Goal: Information Seeking & Learning: Compare options

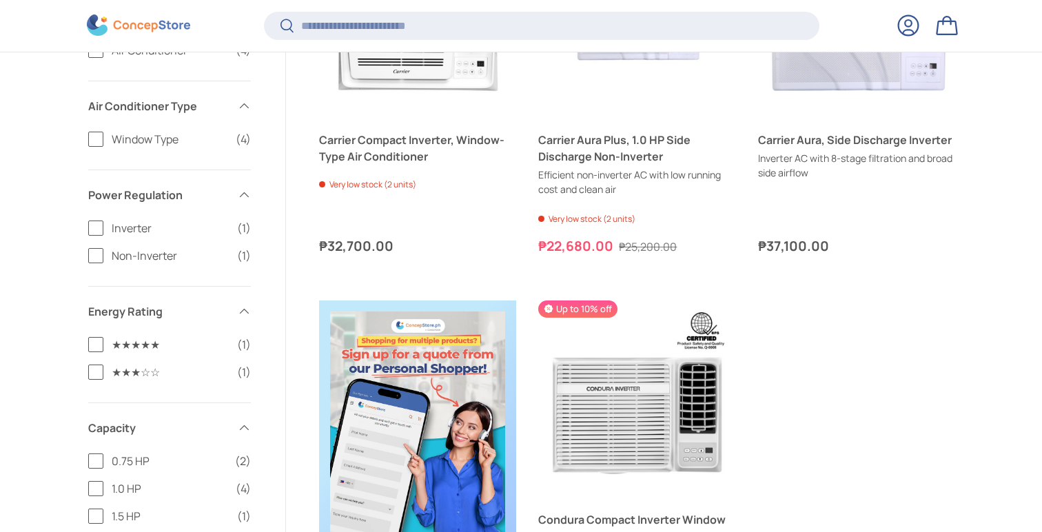
scroll to position [424, 0]
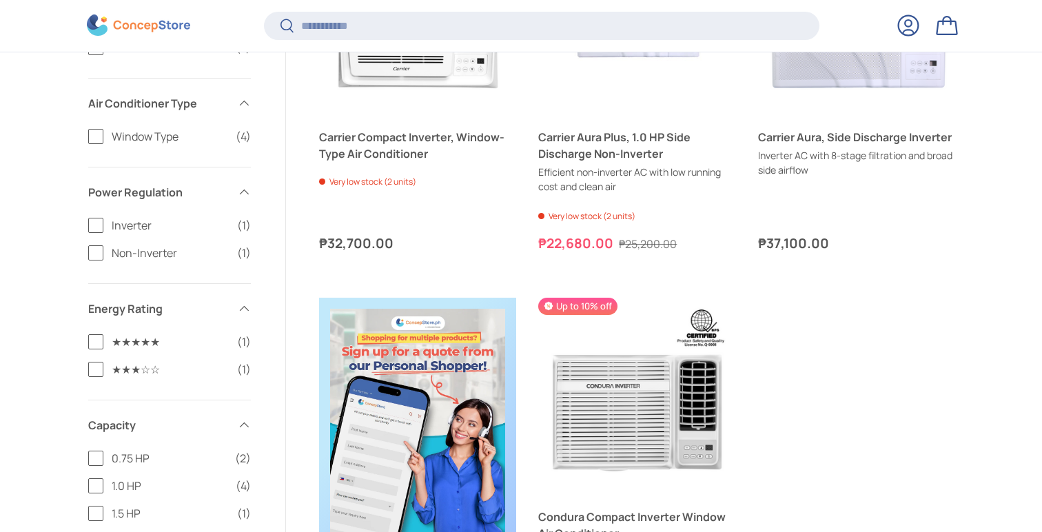
click at [96, 233] on label "Inverter (1)" at bounding box center [169, 225] width 163 height 17
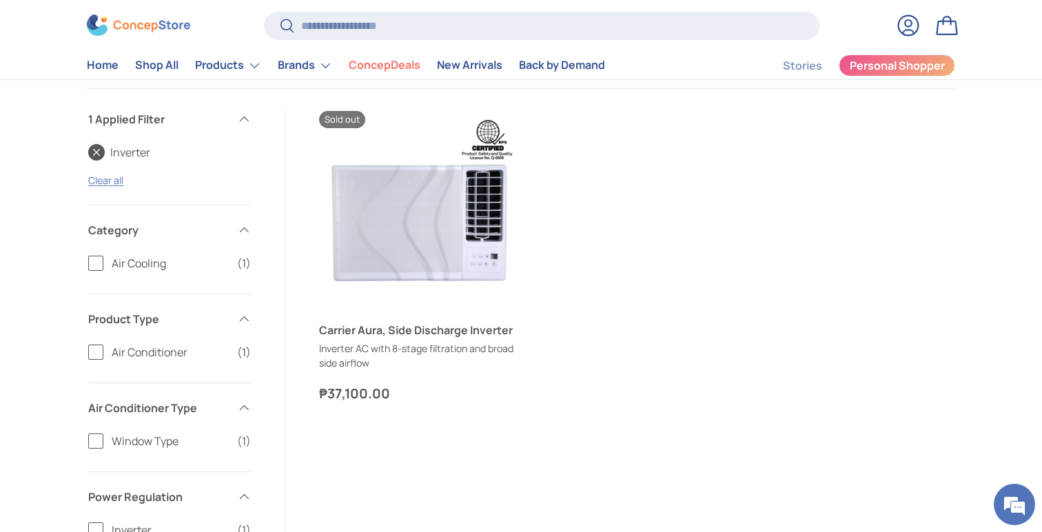
scroll to position [230, 0]
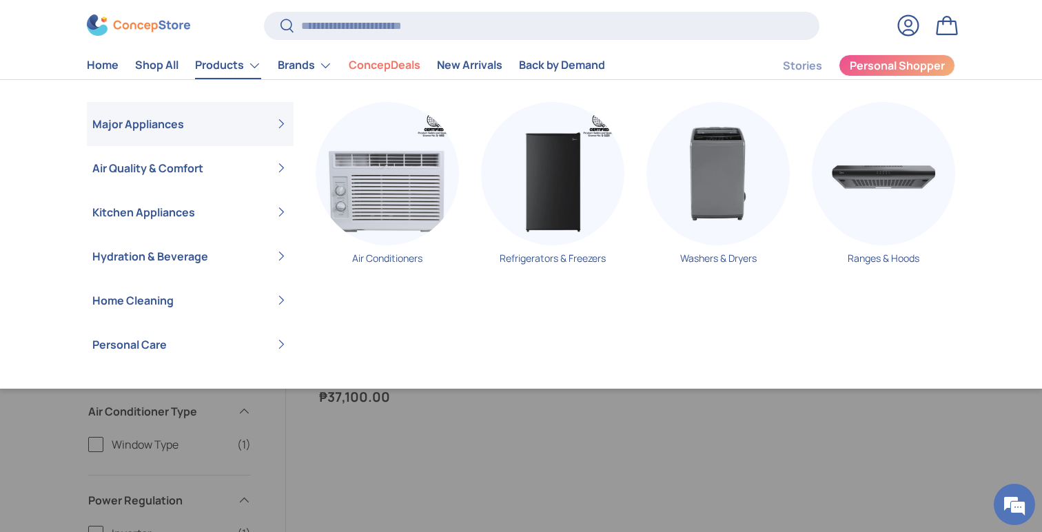
click at [203, 72] on link "Products" at bounding box center [228, 66] width 66 height 28
click at [570, 238] on img "Primary" at bounding box center [552, 173] width 143 height 143
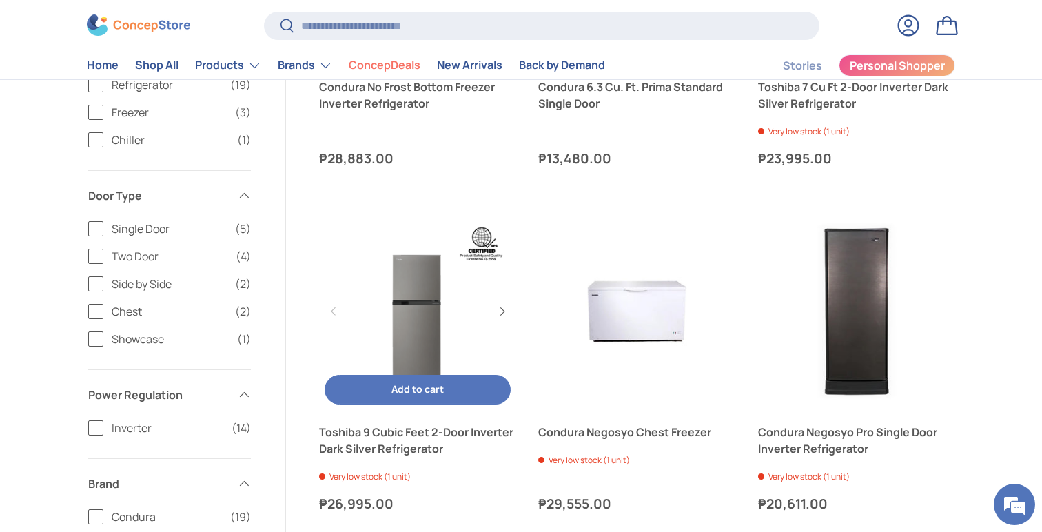
scroll to position [2158, 0]
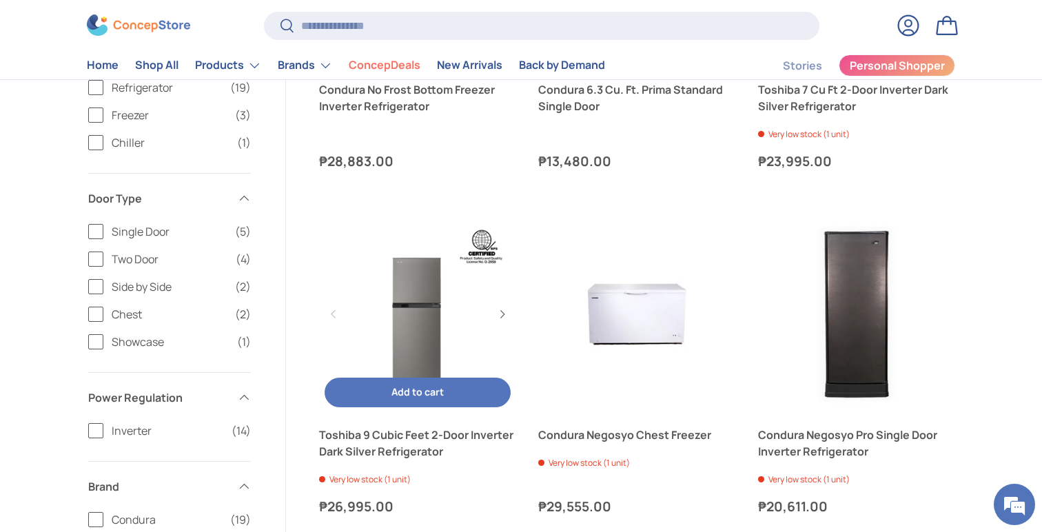
click at [430, 307] on link "Toshiba 9 Cubic Feet 2-Door Inverter Dark Silver Refrigerator" at bounding box center [417, 314] width 197 height 197
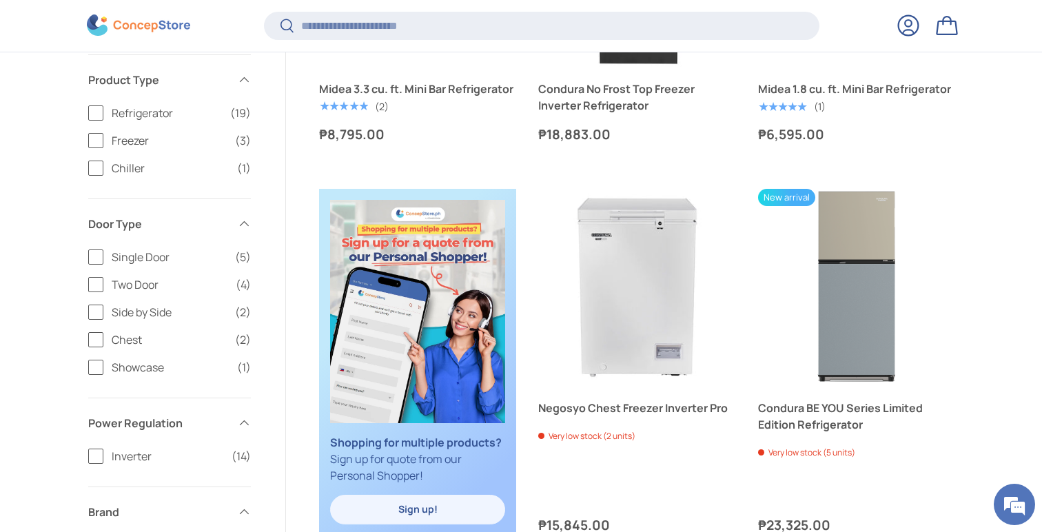
scroll to position [497, 0]
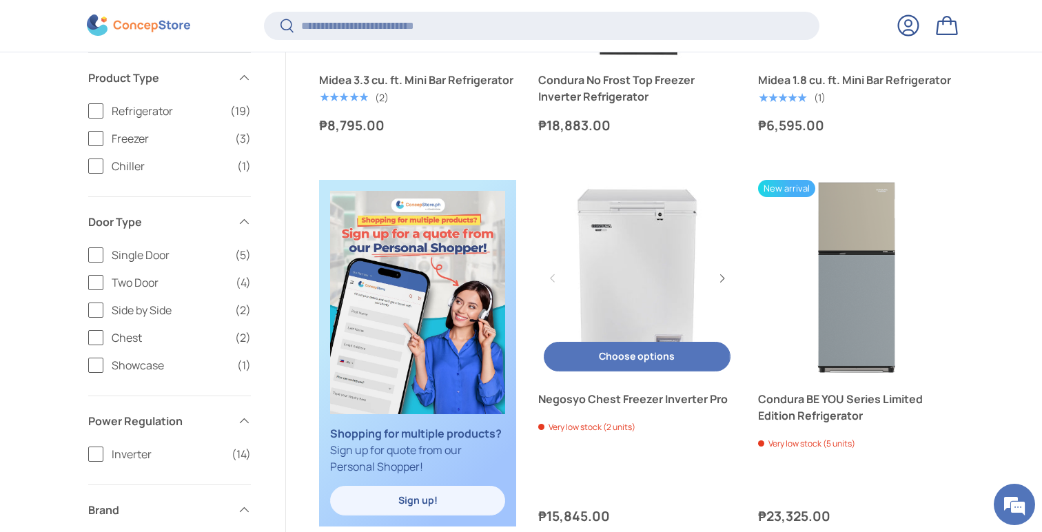
click at [639, 305] on link "Negosyo Chest Freezer Inverter Pro" at bounding box center [636, 278] width 197 height 197
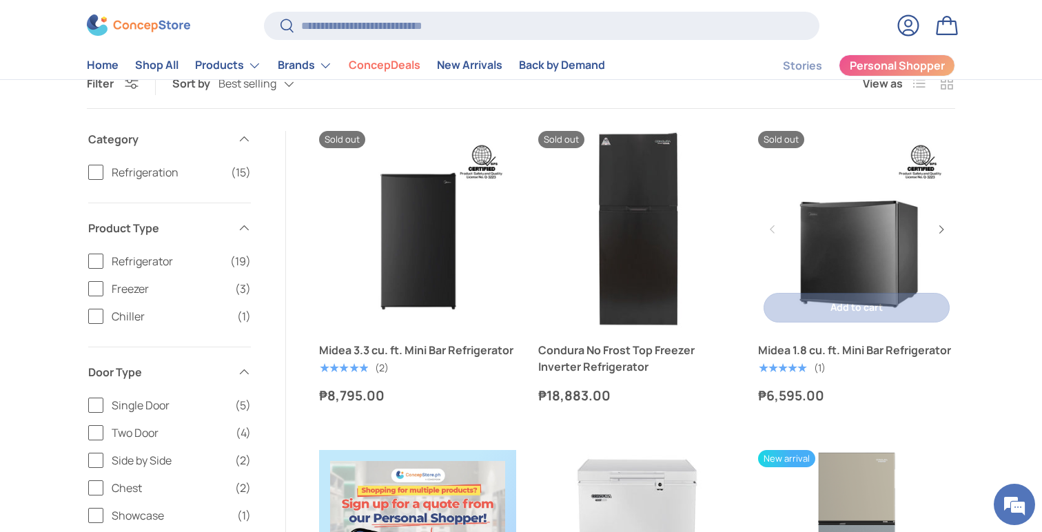
scroll to position [231, 0]
click at [850, 247] on link "Midea 1.8 cu. ft. Mini Bar Refrigerator" at bounding box center [856, 228] width 197 height 197
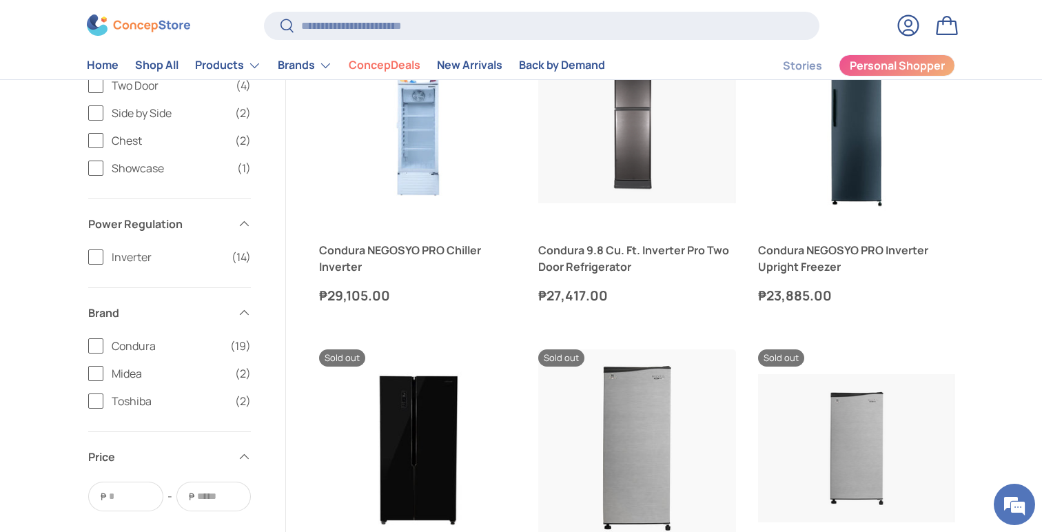
scroll to position [1008, 0]
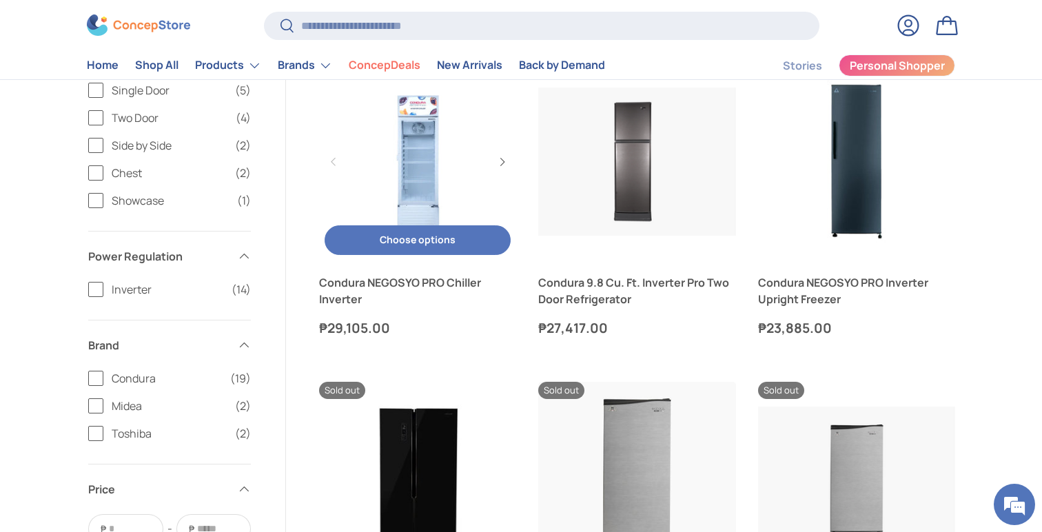
click at [374, 183] on link "Condura NEGOSYO PRO Chiller Inverter" at bounding box center [417, 161] width 197 height 197
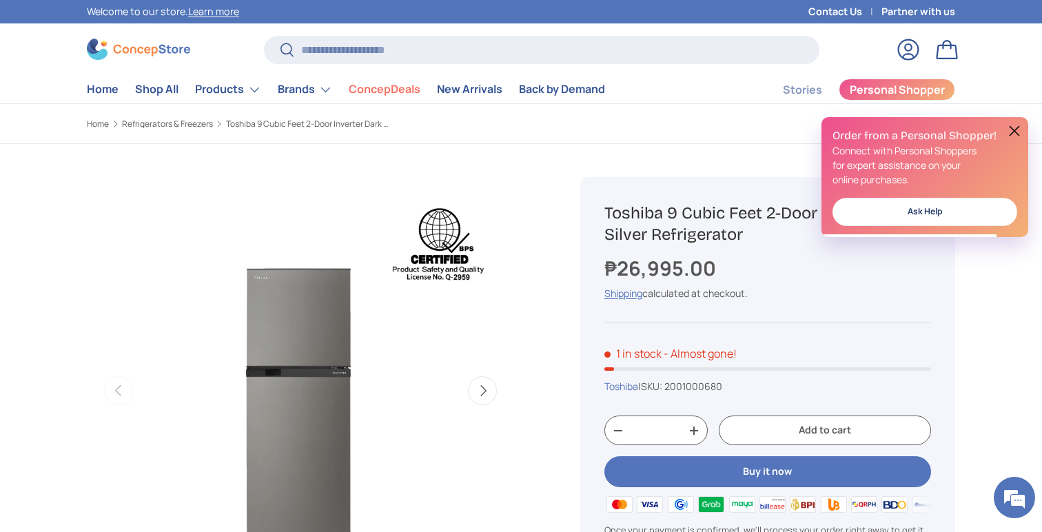
click at [1017, 129] on button at bounding box center [1014, 131] width 17 height 17
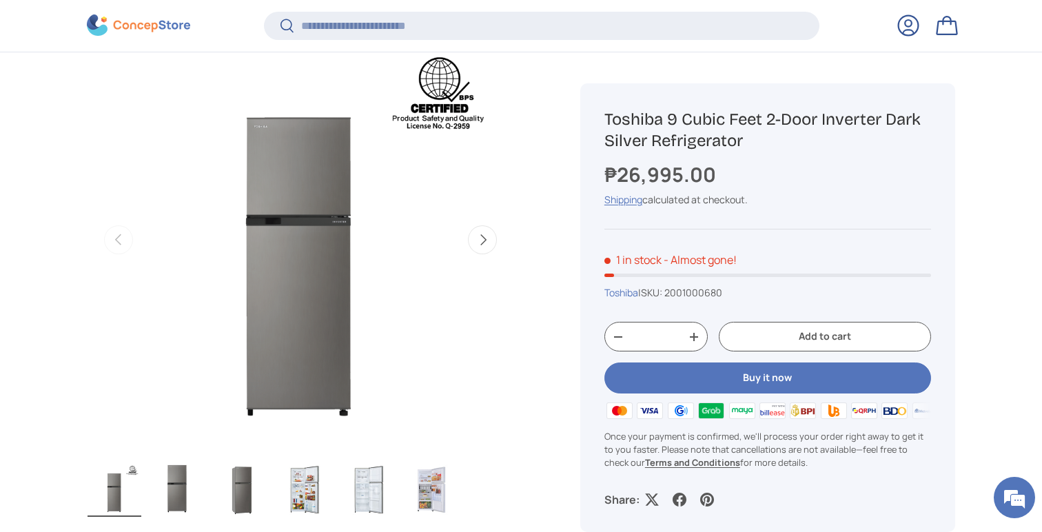
scroll to position [161, 0]
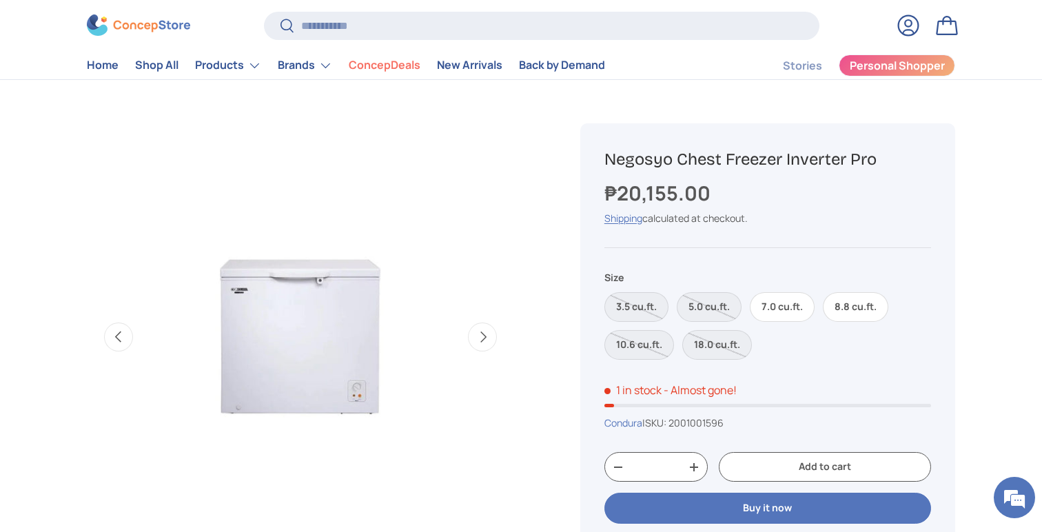
scroll to position [553, 0]
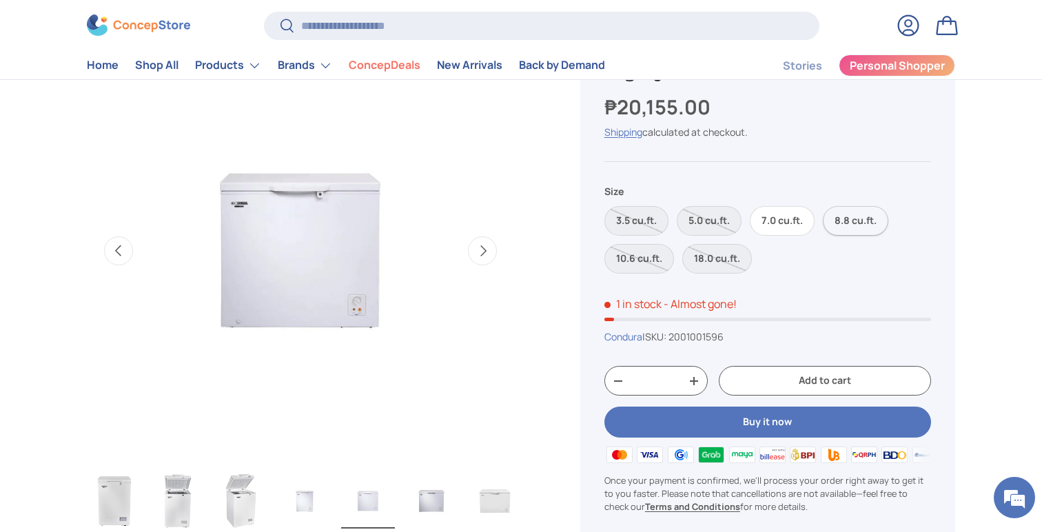
click at [847, 225] on label "8.8 cu.ft." at bounding box center [855, 221] width 65 height 30
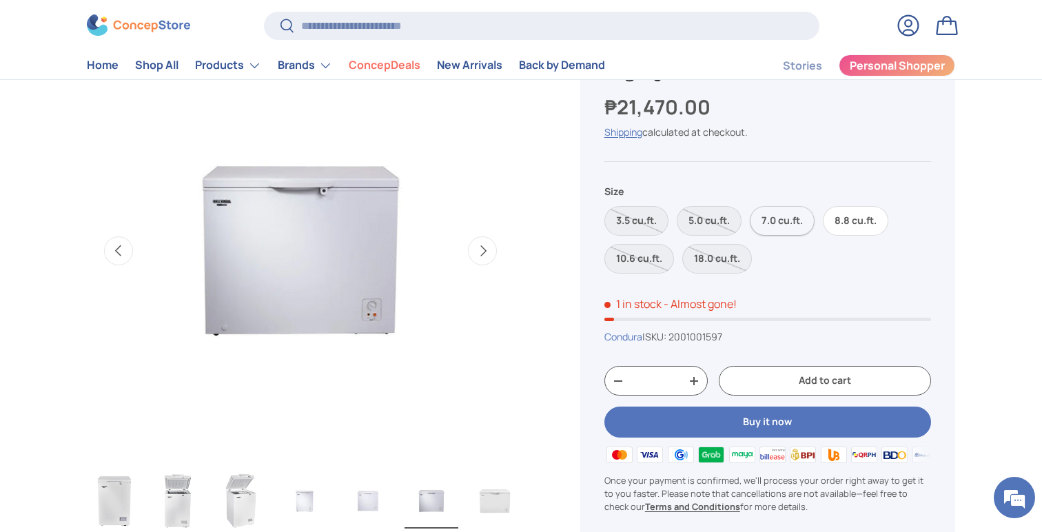
click at [767, 222] on label "7.0 cu.ft." at bounding box center [782, 221] width 65 height 30
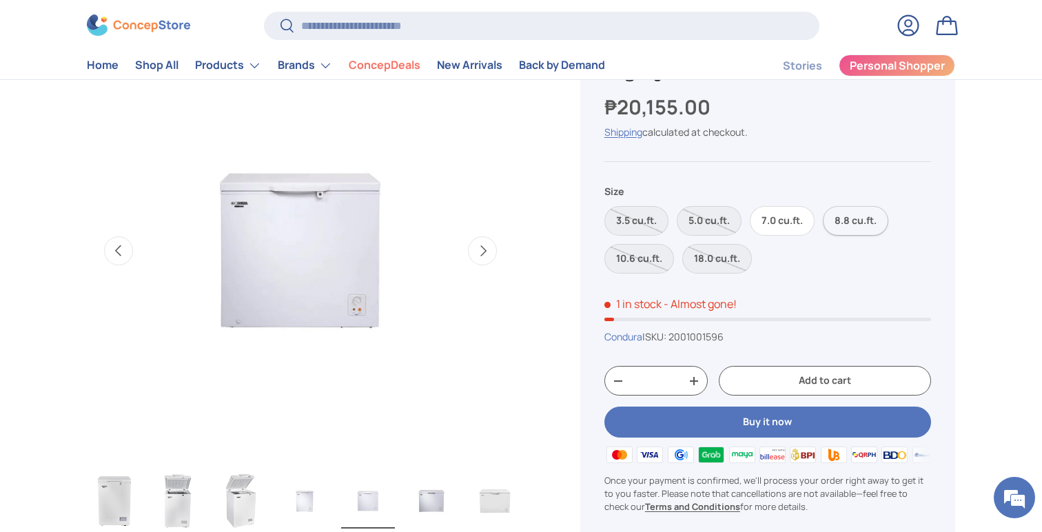
click at [855, 233] on label "8.8 cu.ft." at bounding box center [855, 221] width 65 height 30
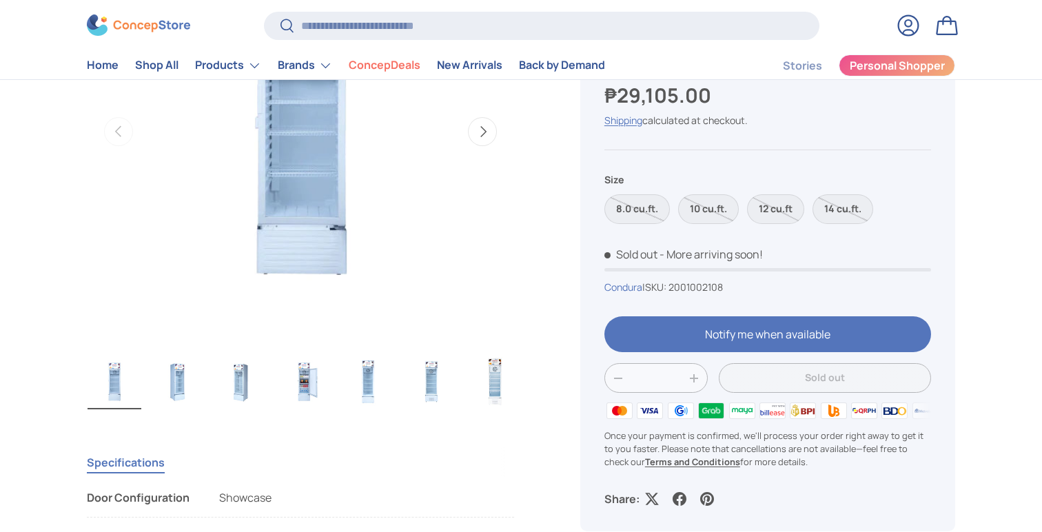
scroll to position [747, 0]
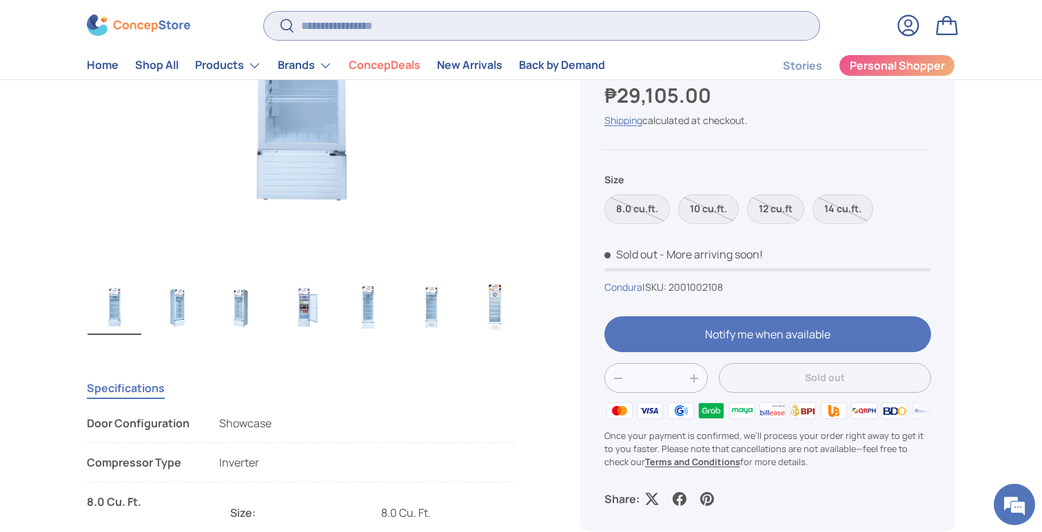
click at [346, 21] on input "Search" at bounding box center [541, 26] width 555 height 28
type input "*******"
click at [264, 11] on button "Search" at bounding box center [279, 27] width 31 height 32
